Goal: Contribute content: Add original content to the website for others to see

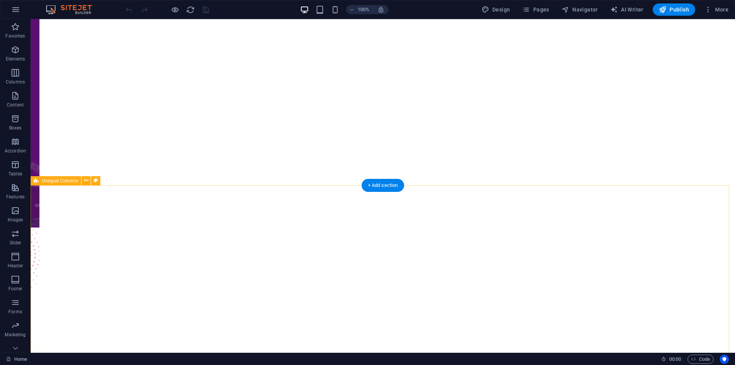
scroll to position [519, 0]
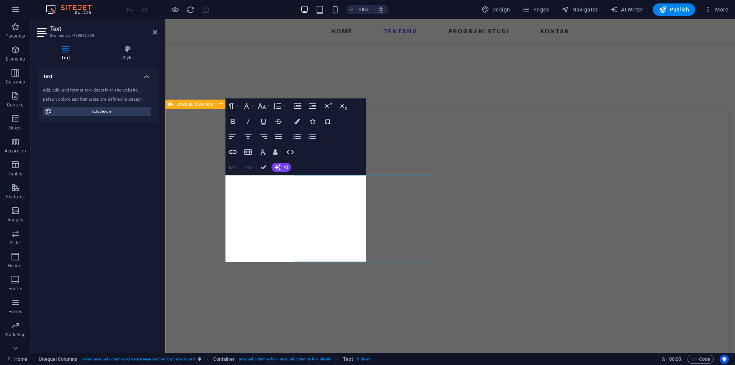
scroll to position [463, 0]
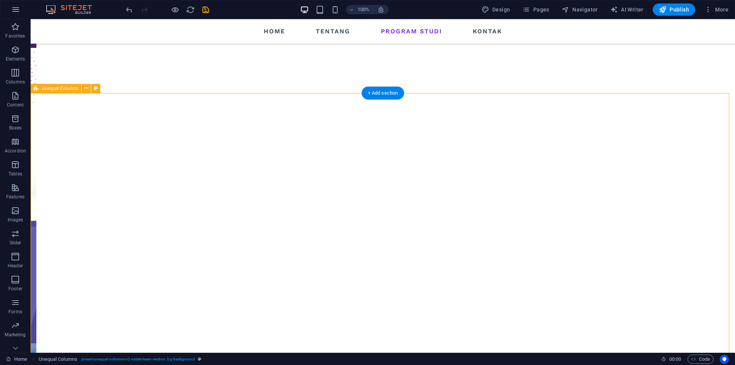
scroll to position [596, 0]
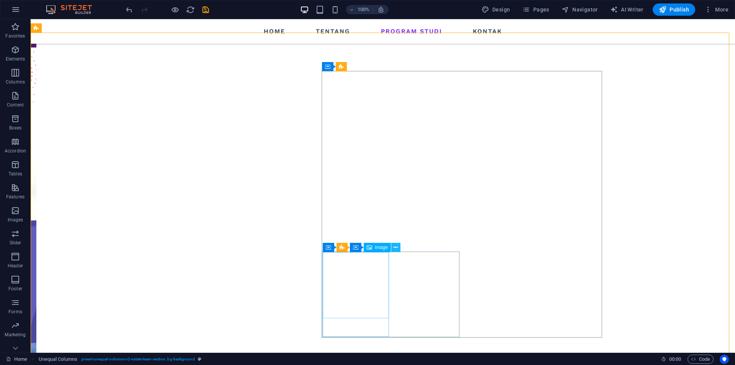
click at [393, 247] on button at bounding box center [395, 247] width 9 height 9
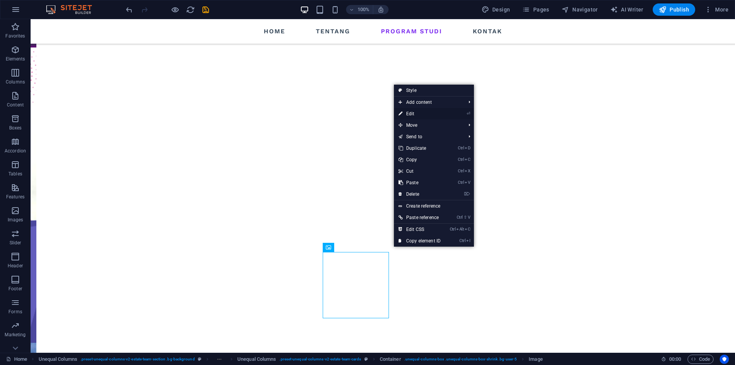
click at [418, 111] on link "⏎ Edit" at bounding box center [419, 113] width 51 height 11
select select "%"
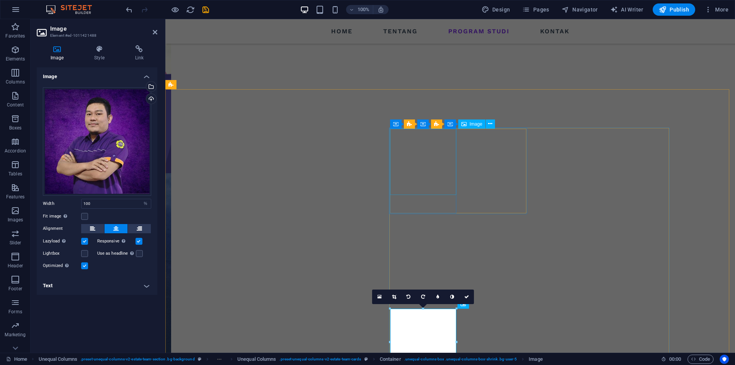
scroll to position [539, 0]
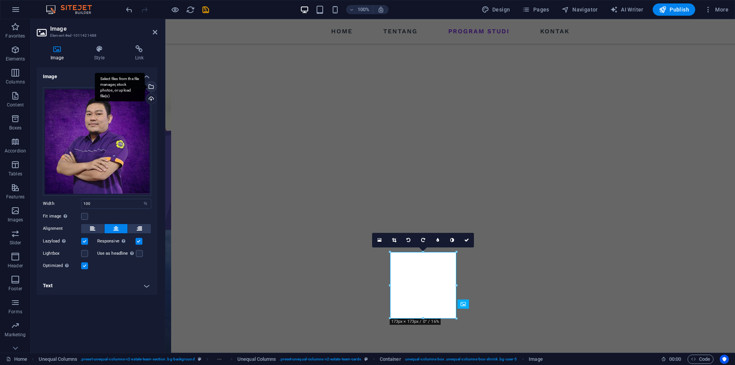
click at [145, 85] on div "Select files from the file manager, stock photos, or upload file(s)" at bounding box center [120, 87] width 50 height 29
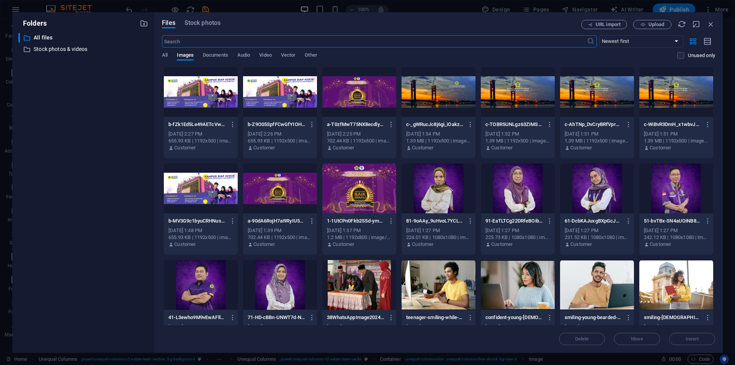
scroll to position [115, 0]
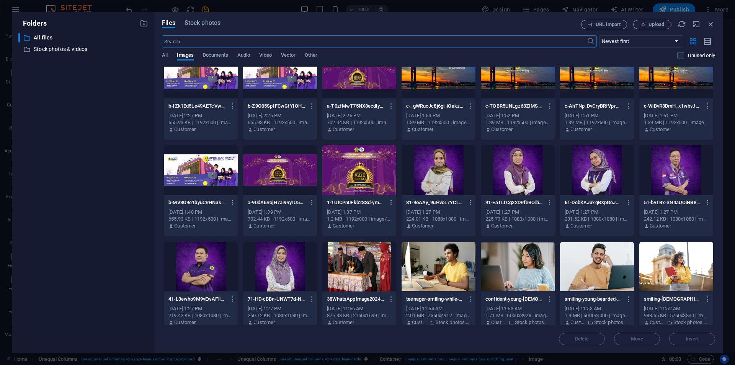
click at [695, 191] on div at bounding box center [677, 170] width 74 height 50
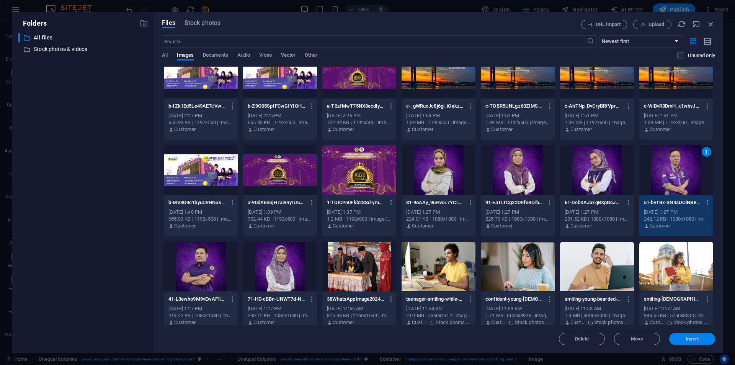
click at [696, 337] on span "Insert" at bounding box center [692, 339] width 13 height 5
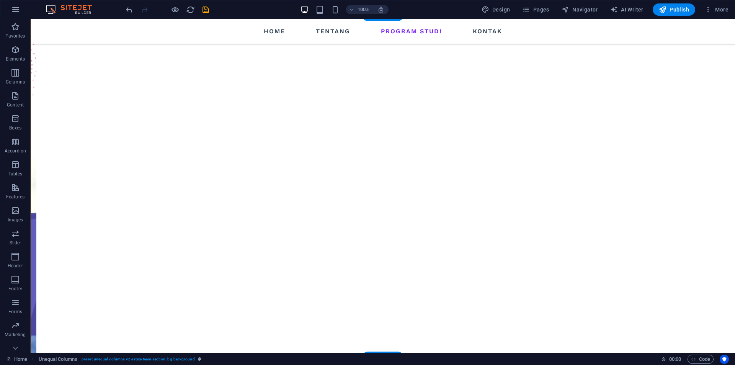
scroll to position [615, 0]
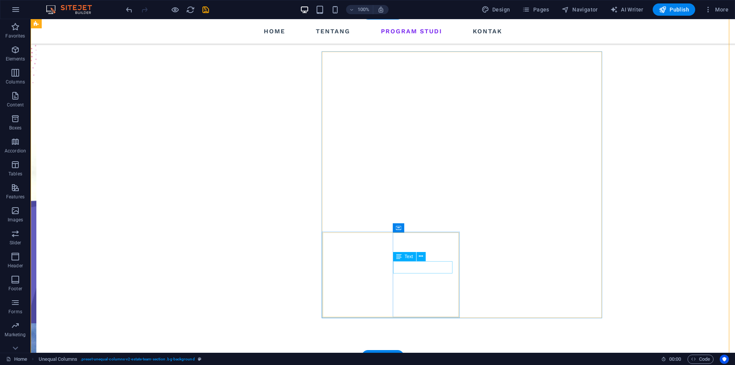
click at [421, 255] on icon at bounding box center [421, 256] width 4 height 8
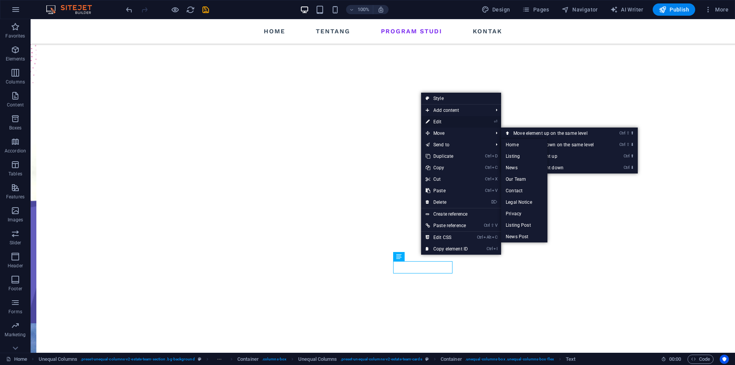
click at [458, 120] on link "⏎ Edit" at bounding box center [446, 121] width 51 height 11
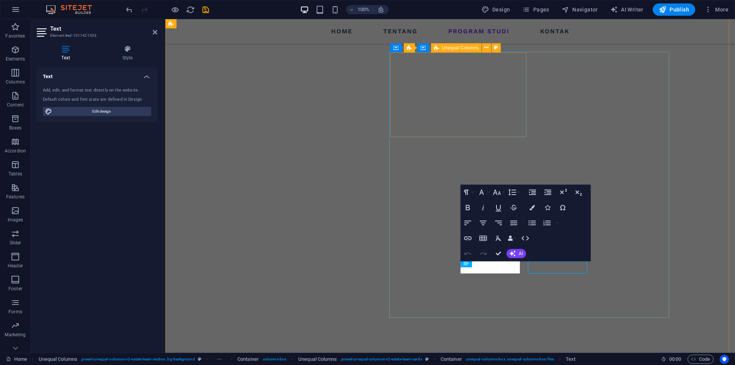
scroll to position [558, 0]
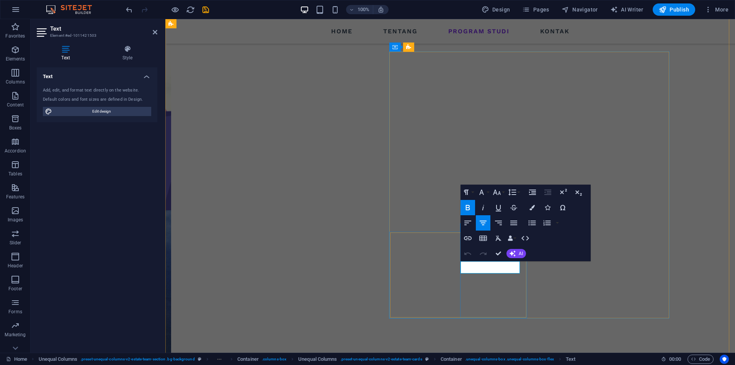
drag, startPoint x: 463, startPoint y: 264, endPoint x: 516, endPoint y: 264, distance: 53.2
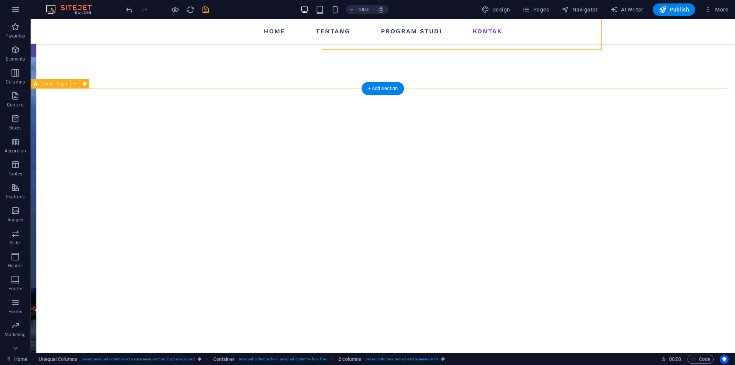
scroll to position [883, 0]
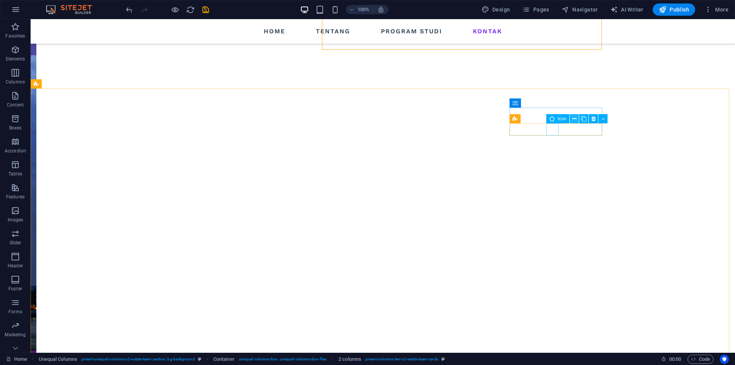
click at [573, 118] on icon at bounding box center [575, 119] width 4 height 8
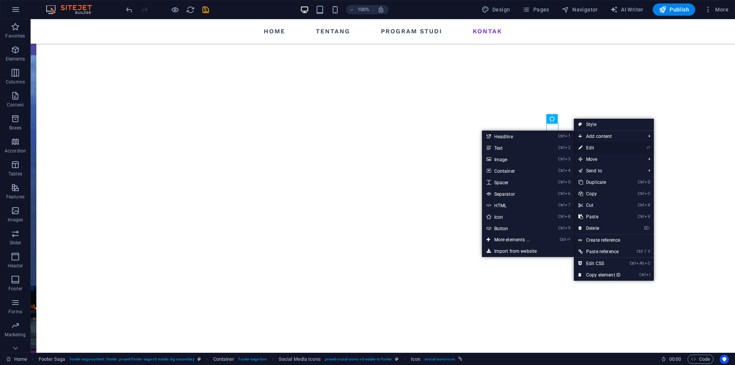
click at [600, 147] on link "⏎ Edit" at bounding box center [599, 147] width 51 height 11
select select "xMidYMid"
select select "px"
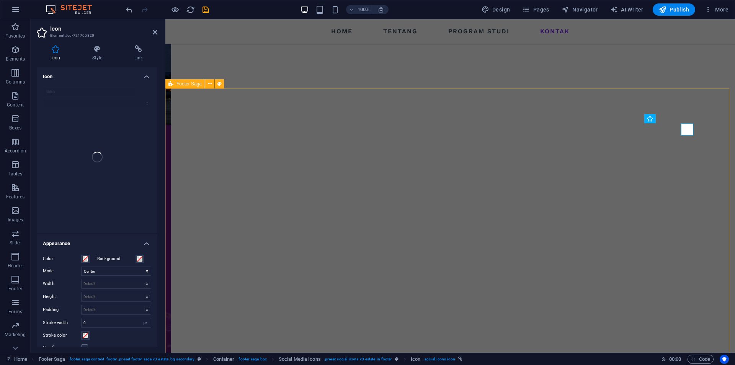
scroll to position [826, 0]
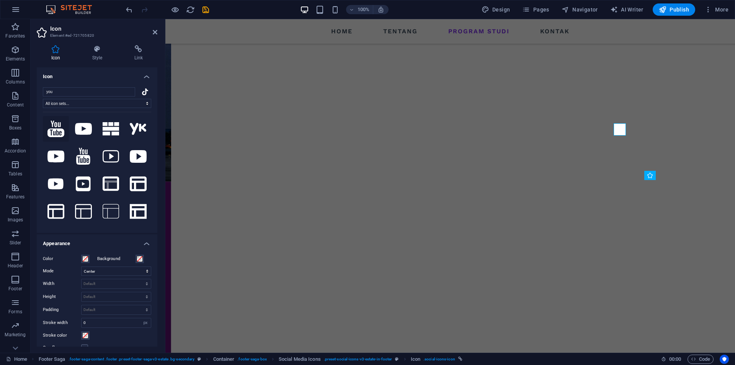
type input "you"
click at [59, 133] on icon at bounding box center [55, 129] width 17 height 16
click at [88, 131] on icon at bounding box center [83, 129] width 17 height 12
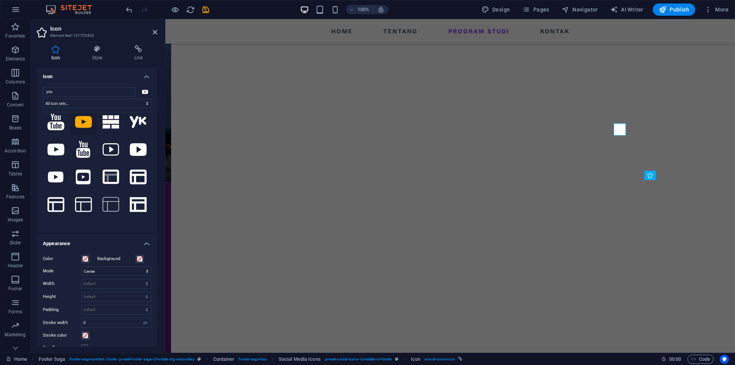
scroll to position [0, 0]
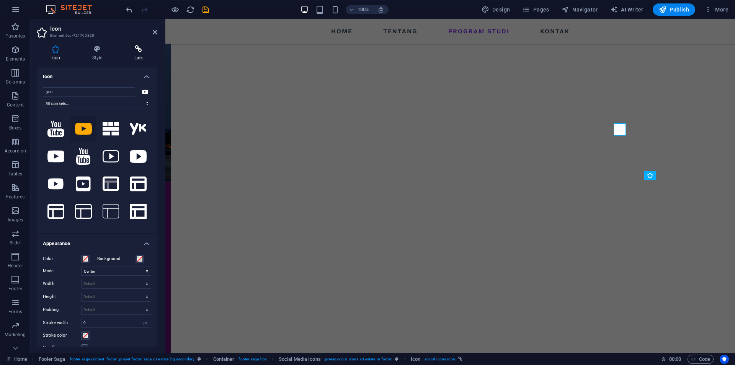
click at [139, 50] on icon at bounding box center [139, 49] width 38 height 8
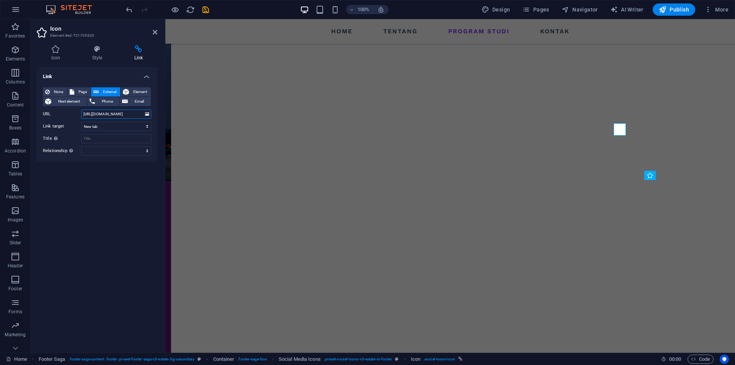
click at [123, 114] on input "[URL][DOMAIN_NAME]" at bounding box center [116, 114] width 70 height 9
paste input "[DOMAIN_NAME][URL]"
type input "[URL][DOMAIN_NAME]"
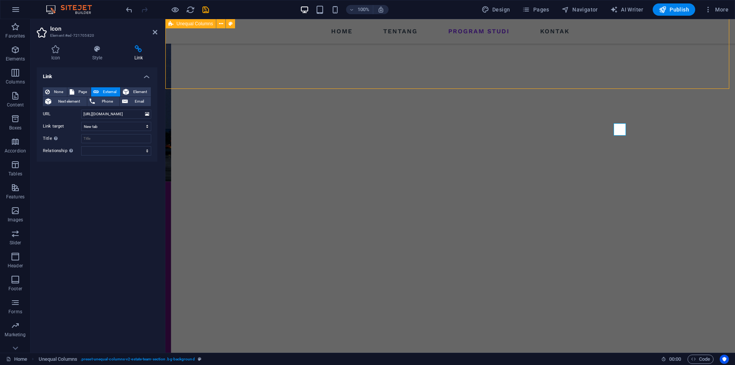
scroll to position [883, 0]
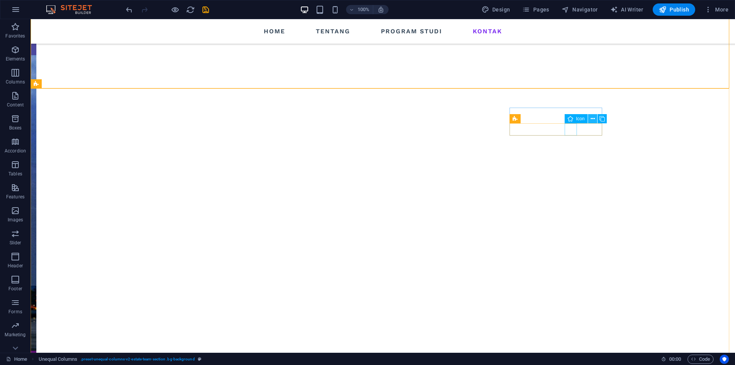
click at [594, 119] on icon at bounding box center [593, 119] width 4 height 8
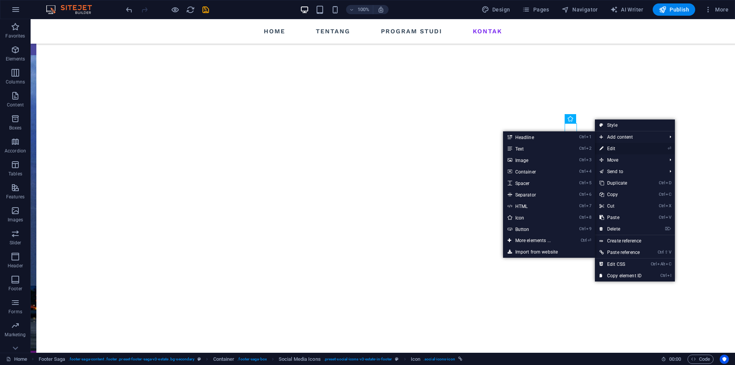
click at [612, 147] on link "⏎ Edit" at bounding box center [620, 148] width 51 height 11
select select "xMidYMid"
select select "px"
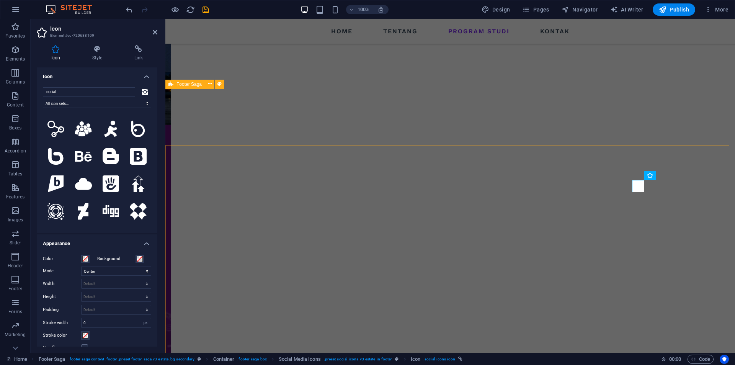
scroll to position [826, 0]
click at [139, 51] on icon at bounding box center [139, 49] width 38 height 8
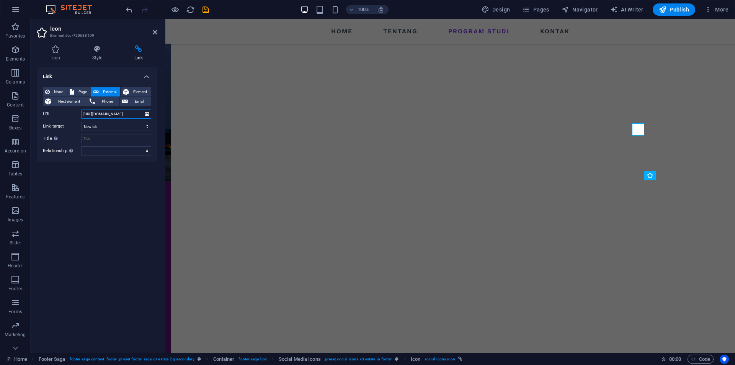
click at [116, 111] on input "[URL][DOMAIN_NAME]" at bounding box center [116, 114] width 70 height 9
paste input "stikesabdurahmanplg_official/?utm_source=qr&igsh=MTI1YnA4bGo4ZXMybw%3D%3D#"
type input "[URL][DOMAIN_NAME]"
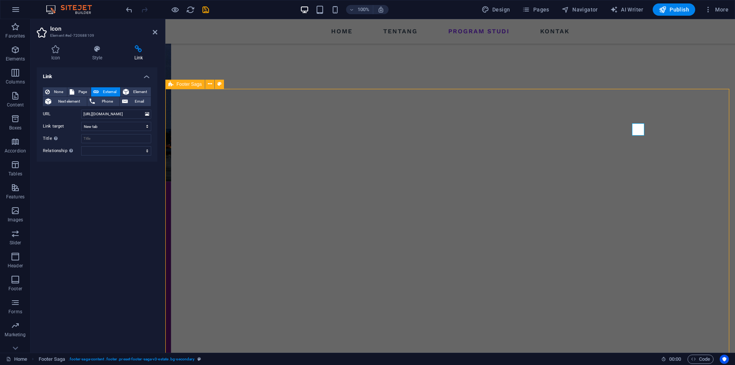
scroll to position [883, 0]
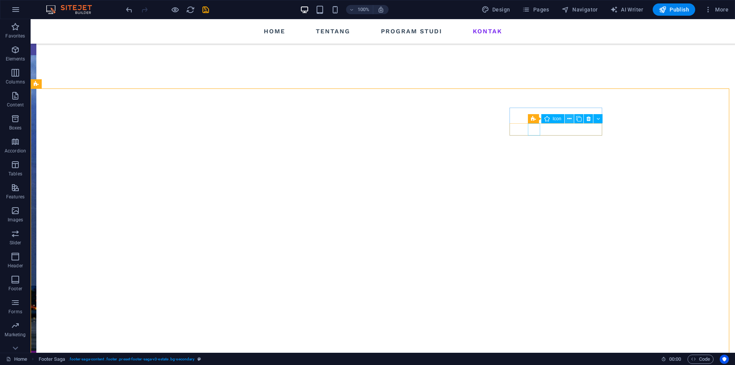
click at [571, 118] on icon at bounding box center [570, 119] width 4 height 8
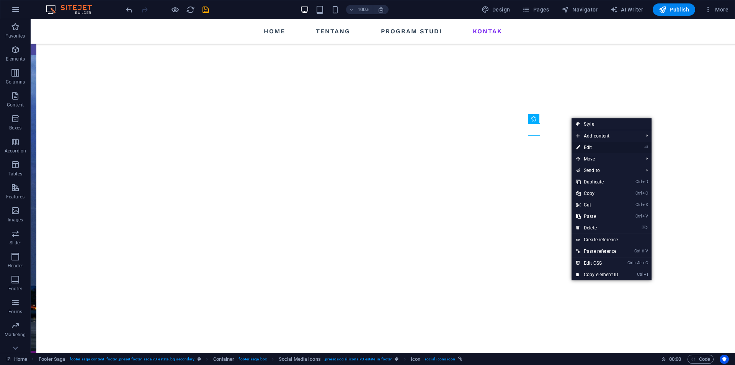
click at [591, 147] on link "⏎ Edit" at bounding box center [597, 147] width 51 height 11
select select "xMidYMid"
select select "px"
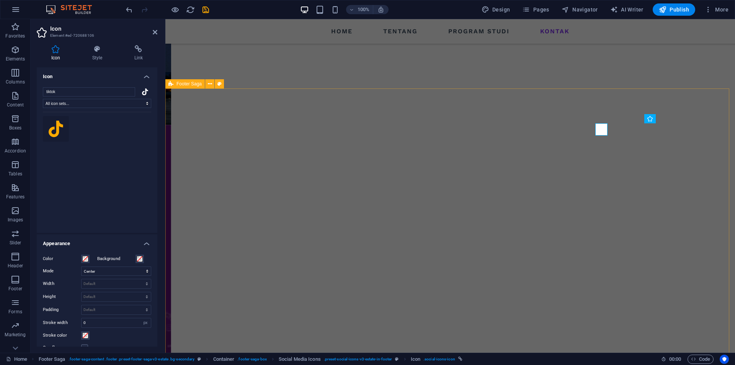
scroll to position [826, 0]
click at [139, 55] on h4 "Link" at bounding box center [139, 53] width 38 height 16
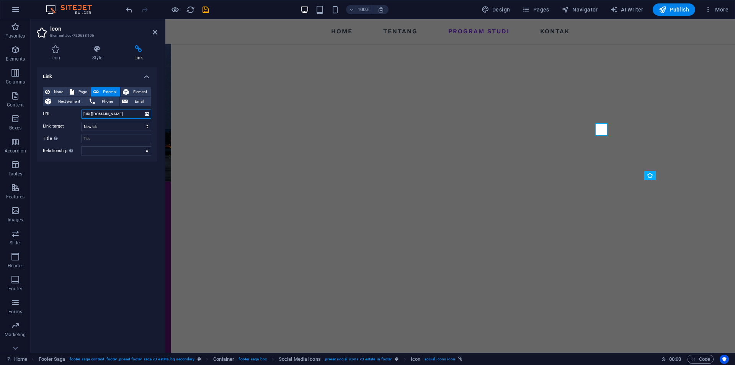
click at [117, 113] on input "[URL][DOMAIN_NAME]" at bounding box center [116, 114] width 70 height 9
paste input "stikes.abdurahmanplg?_t=ZS-90GMmIjE8aQ&_r=1"
type input "[URL][DOMAIN_NAME][DOMAIN_NAME]"
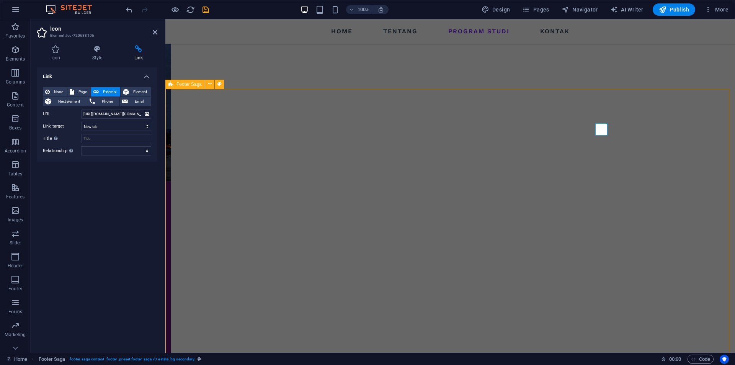
scroll to position [883, 0]
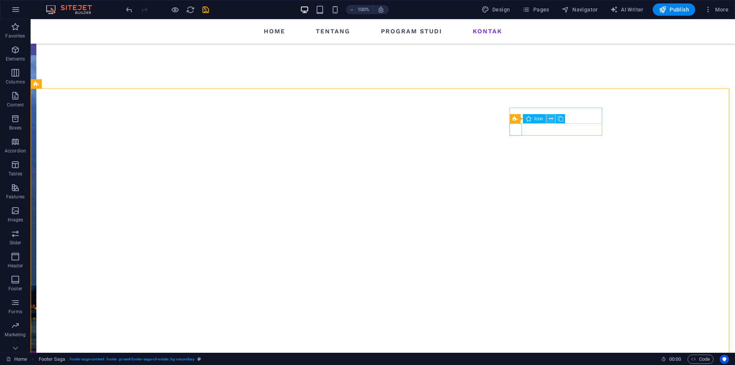
click at [551, 119] on icon at bounding box center [551, 119] width 4 height 8
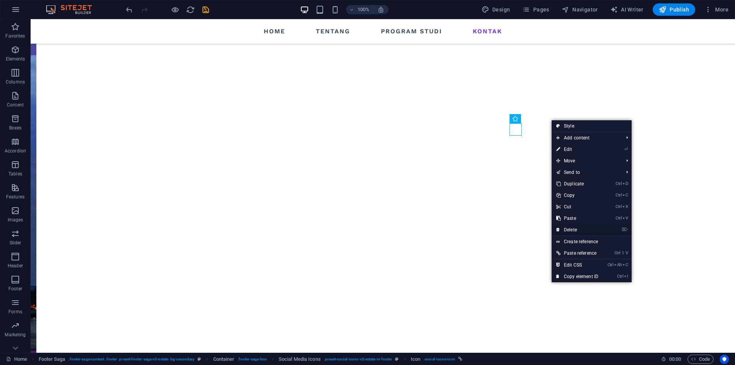
click at [583, 229] on link "⌦ Delete" at bounding box center [577, 229] width 51 height 11
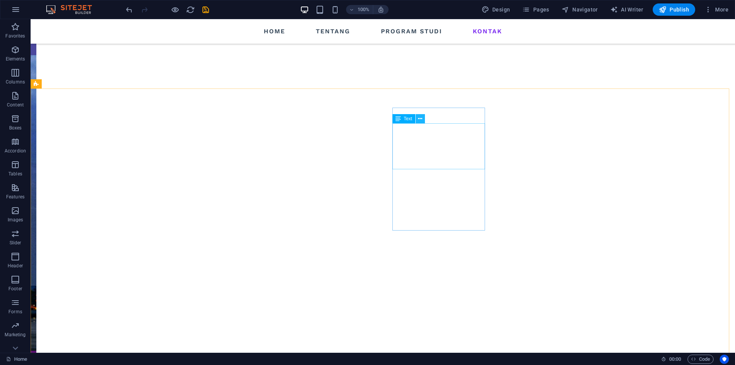
click at [419, 118] on icon at bounding box center [420, 119] width 4 height 8
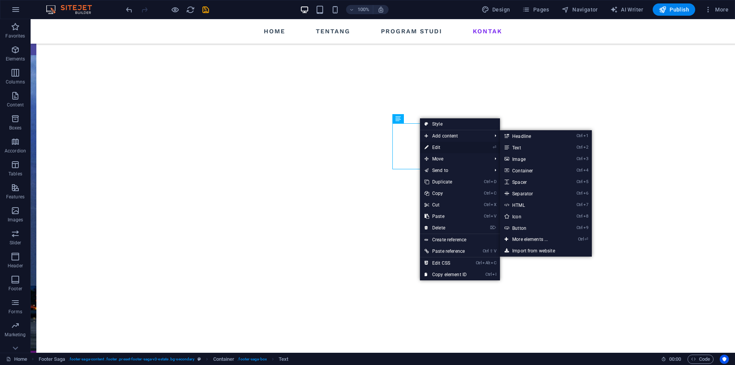
click at [443, 146] on link "⏎ Edit" at bounding box center [445, 147] width 51 height 11
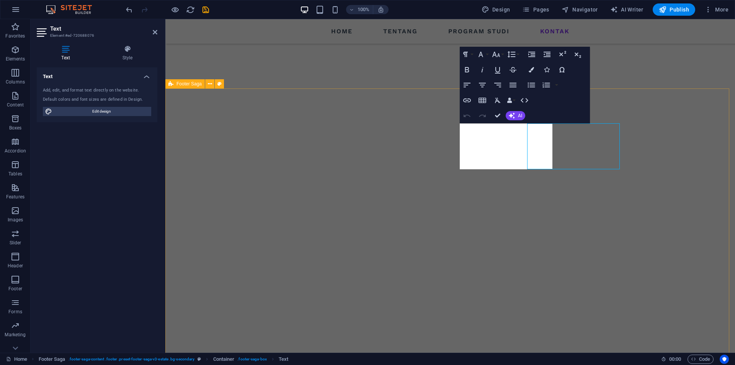
scroll to position [826, 0]
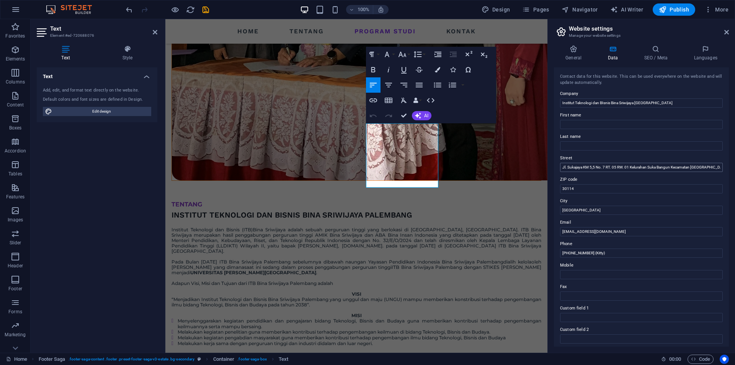
click at [563, 167] on input "Jl. Sukajaya KM 5,5 No. 7 RT. 05 RW. 01 Kelurahan Suka Bangun Kecamatan [GEOGRA…" at bounding box center [641, 167] width 163 height 9
drag, startPoint x: 664, startPoint y: 166, endPoint x: 684, endPoint y: 166, distance: 19.9
click at [684, 166] on input "[GEOGRAPHIC_DATA][PERSON_NAME], Jl. Sukajaya KM 5,5 No. 7 RT. 05 RW. 01 Kelurah…" at bounding box center [641, 167] width 163 height 9
click at [673, 167] on input "[GEOGRAPHIC_DATA][PERSON_NAME], Jl. Sukajaya KM 5,5 No. 7 RT. 05 RW. 01 Kelurah…" at bounding box center [641, 167] width 163 height 9
drag, startPoint x: 663, startPoint y: 167, endPoint x: 667, endPoint y: 167, distance: 4.6
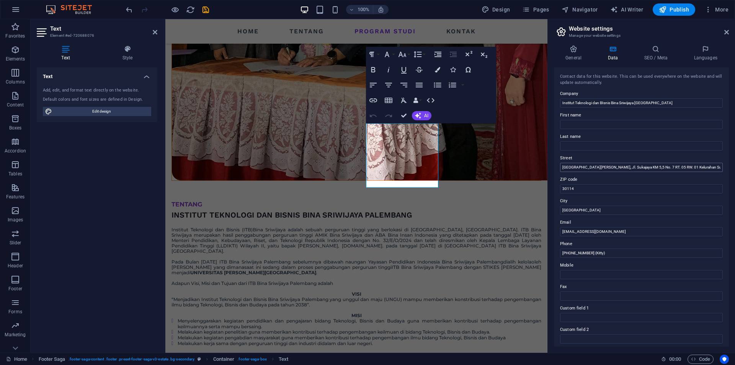
click at [667, 167] on input "[GEOGRAPHIC_DATA][PERSON_NAME], Jl. Sukajaya KM 5,5 No. 7 RT. 05 RW. 01 Kelurah…" at bounding box center [641, 167] width 163 height 9
drag, startPoint x: 664, startPoint y: 167, endPoint x: 687, endPoint y: 168, distance: 23.0
click at [687, 168] on input "[GEOGRAPHIC_DATA][PERSON_NAME], Jl. Sukajaya KM 5,5 No. 7 RT. 05 RW. 01 Kelurah…" at bounding box center [641, 167] width 163 height 9
drag, startPoint x: 617, startPoint y: 166, endPoint x: 560, endPoint y: 169, distance: 57.5
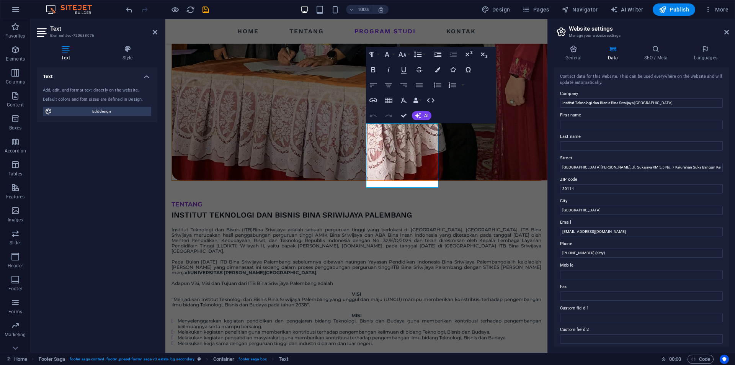
click at [560, 169] on div "Contact data for this website. This can be used everywhere on the website and w…" at bounding box center [641, 206] width 175 height 279
click at [373, 69] on icon "button" at bounding box center [373, 69] width 4 height 5
click at [623, 166] on input "[GEOGRAPHIC_DATA][PERSON_NAME], Jl. Sukajaya KM 5,5 No. 7 Kelurahan Suka Bangun…" at bounding box center [641, 167] width 163 height 9
type input "[GEOGRAPHIC_DATA][PERSON_NAME], Jl. Sukajaya KM 5,5 No. 7 Kelurahan Suka Bangun…"
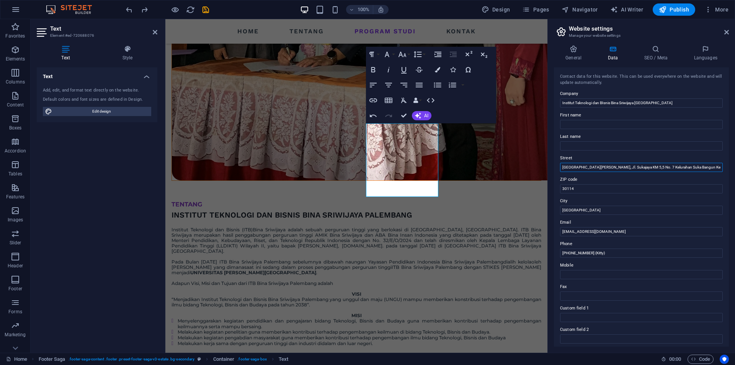
scroll to position [0, 22]
drag, startPoint x: 692, startPoint y: 167, endPoint x: 735, endPoint y: 167, distance: 43.3
click at [735, 167] on div "General Data SEO / Meta Languages Website name [DOMAIN_NAME] Logo Drag files he…" at bounding box center [641, 196] width 187 height 314
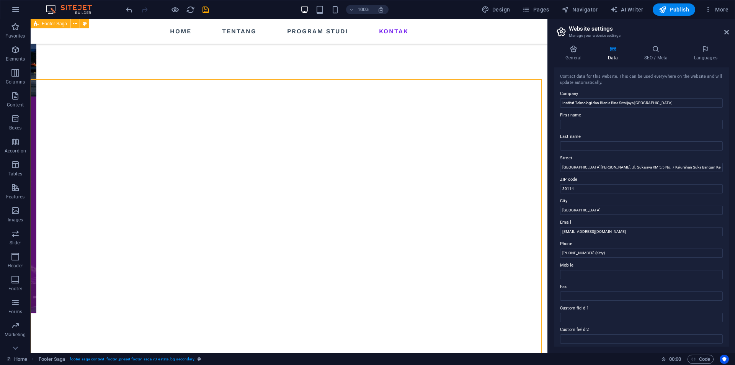
scroll to position [814, 0]
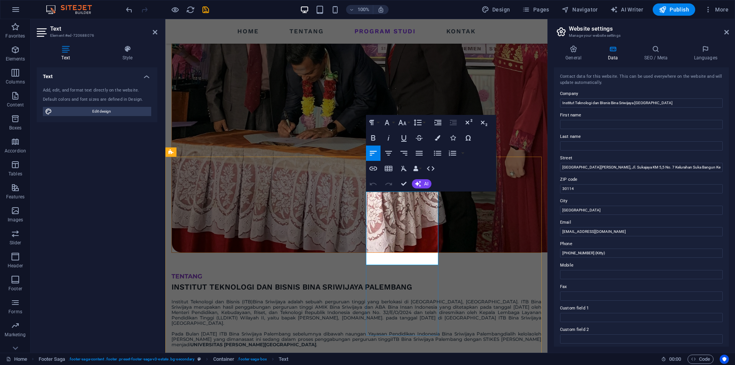
scroll to position [960, 0]
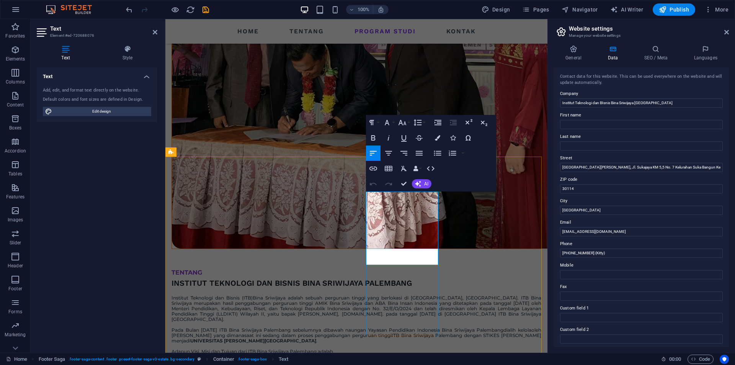
drag, startPoint x: 579, startPoint y: 167, endPoint x: 551, endPoint y: 167, distance: 27.6
click at [551, 167] on div "General Data SEO / Meta Languages Website name [DOMAIN_NAME] Logo Drag files he…" at bounding box center [641, 196] width 187 height 314
type input "STIKES [PERSON_NAME], Jl. Sukajaya KM 5,5 No. 7 Kelurahan Suka Bangun Kecamatan…"
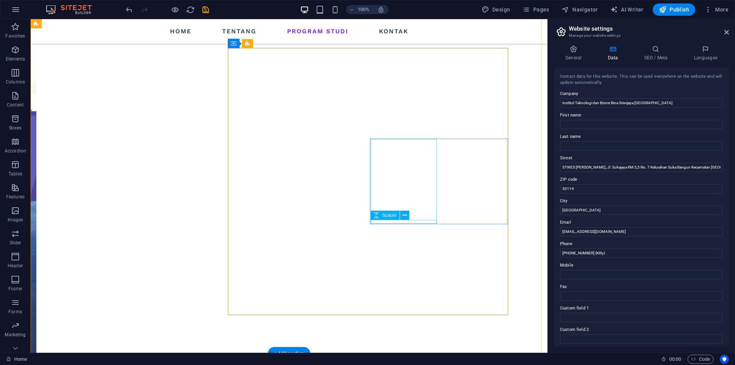
scroll to position [469, 0]
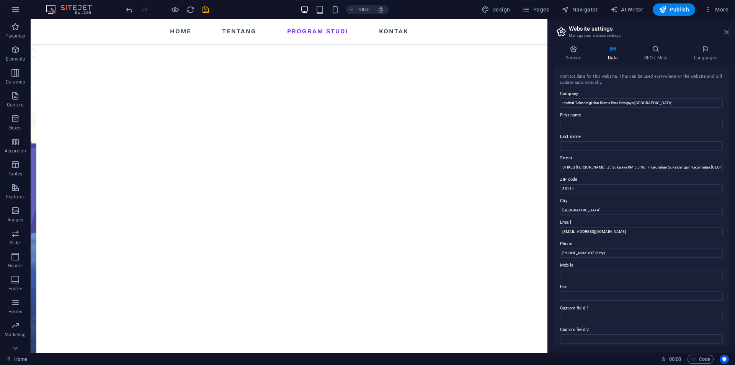
drag, startPoint x: 729, startPoint y: 34, endPoint x: 695, endPoint y: 18, distance: 37.7
click at [729, 34] on icon at bounding box center [727, 32] width 5 height 6
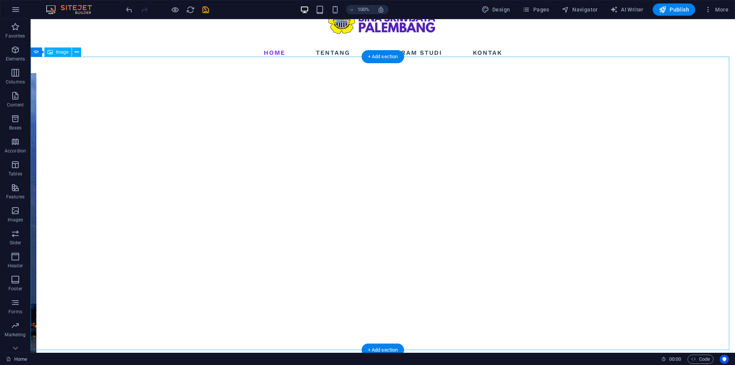
scroll to position [38, 0]
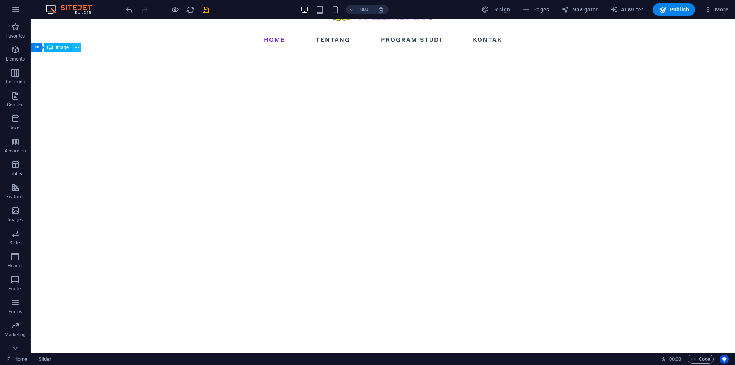
click at [77, 47] on icon at bounding box center [77, 48] width 4 height 8
click at [31, 58] on button "button" at bounding box center [31, 58] width 0 height 0
click at [77, 47] on icon at bounding box center [77, 48] width 4 height 8
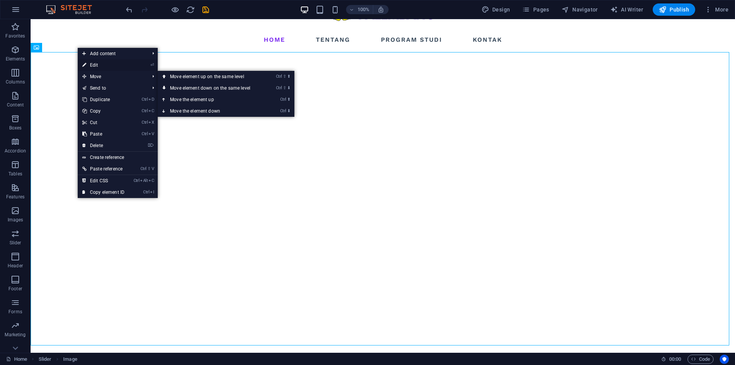
click at [106, 65] on link "⏎ Edit" at bounding box center [103, 64] width 51 height 11
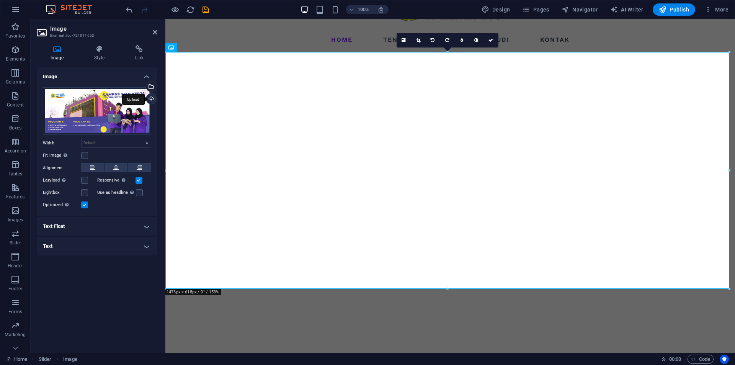
click at [153, 98] on div "Upload" at bounding box center [150, 99] width 11 height 11
click at [267, 31] on div at bounding box center [450, 10] width 444 height 47
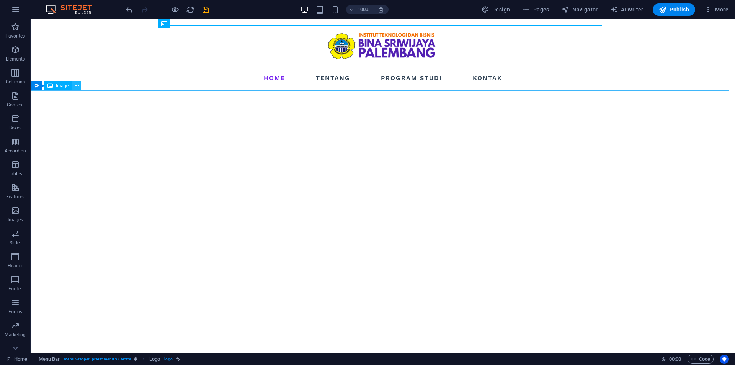
click at [76, 86] on icon at bounding box center [77, 86] width 4 height 8
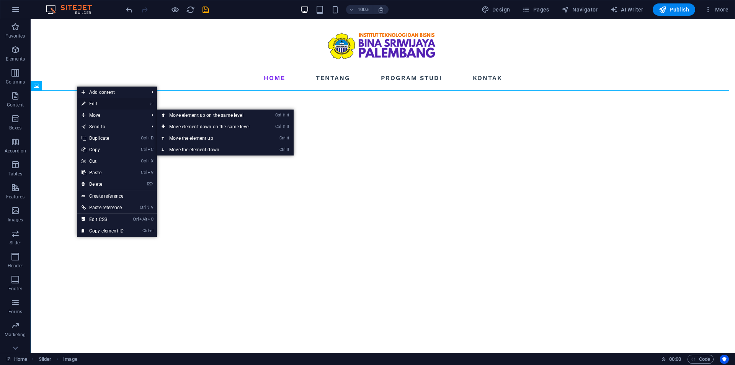
click at [90, 105] on link "⏎ Edit" at bounding box center [102, 103] width 51 height 11
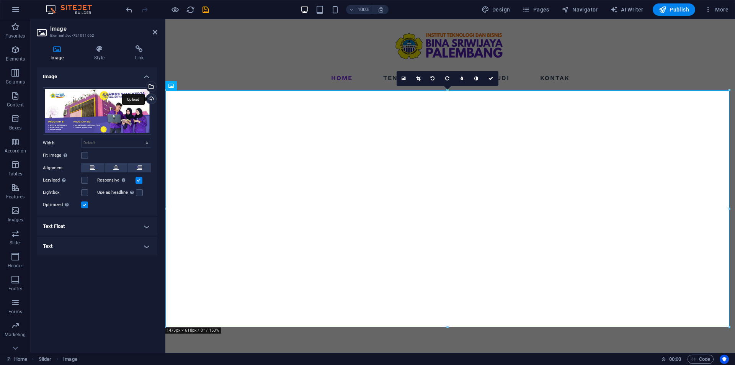
click at [151, 100] on div "Upload" at bounding box center [150, 99] width 11 height 11
click at [139, 277] on div "Image Drag files here, click to choose files or select files from Files or our …" at bounding box center [97, 206] width 121 height 279
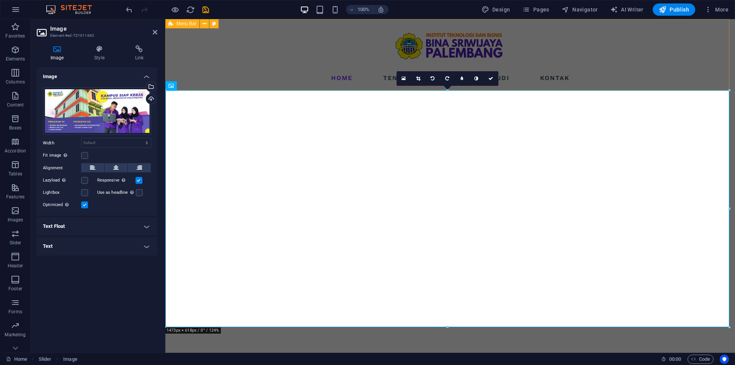
click at [223, 67] on div "Home Tentang Program Studi Kontak" at bounding box center [450, 54] width 570 height 71
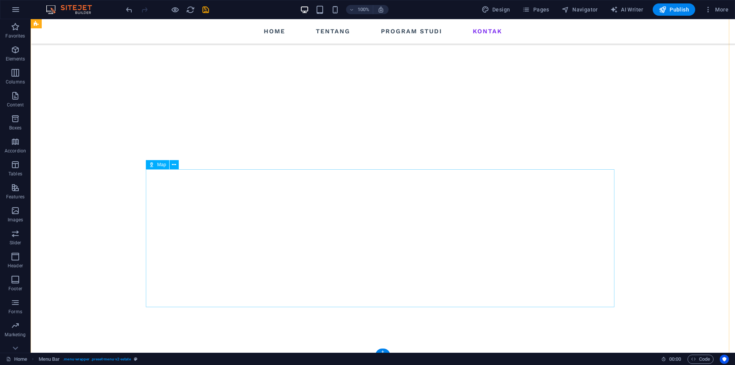
scroll to position [777, 0]
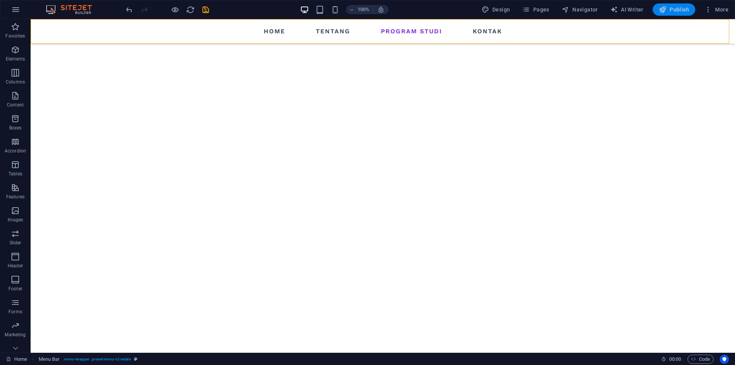
click at [670, 12] on span "Publish" at bounding box center [674, 10] width 30 height 8
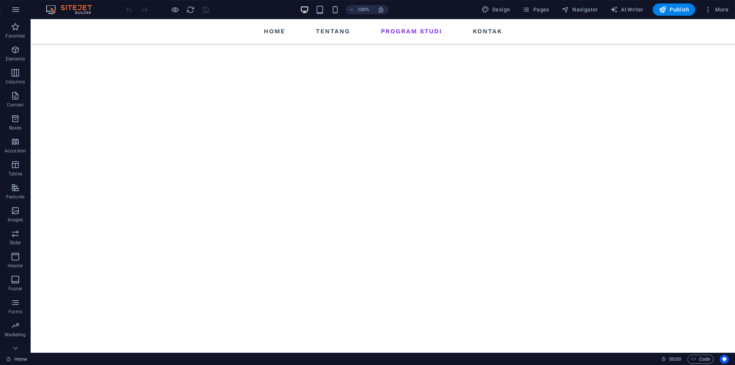
scroll to position [596, 0]
